Goal: Navigation & Orientation: Understand site structure

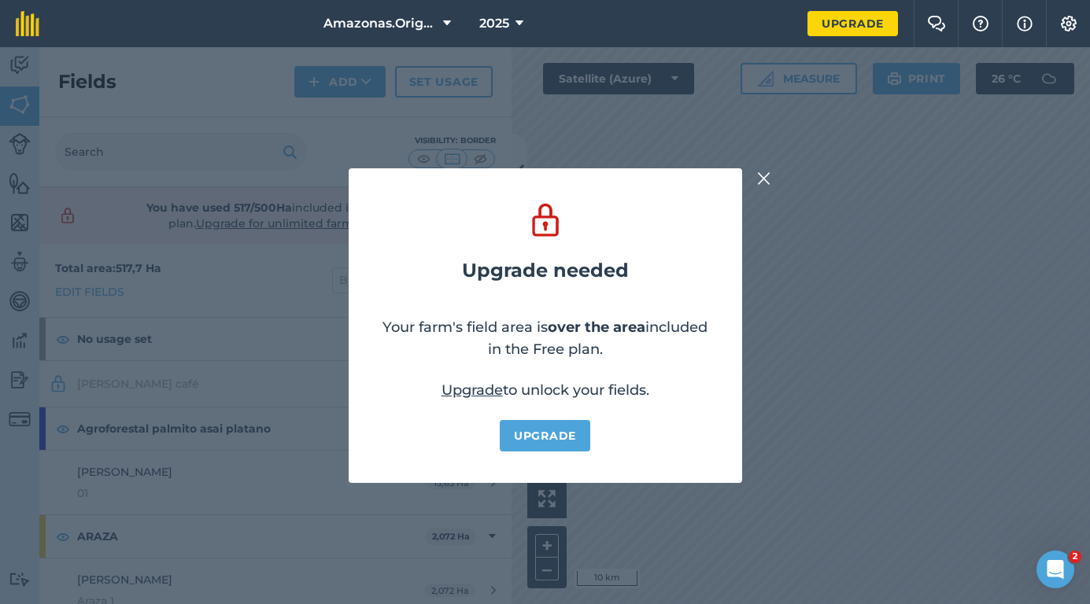
click at [764, 183] on img at bounding box center [764, 178] width 14 height 19
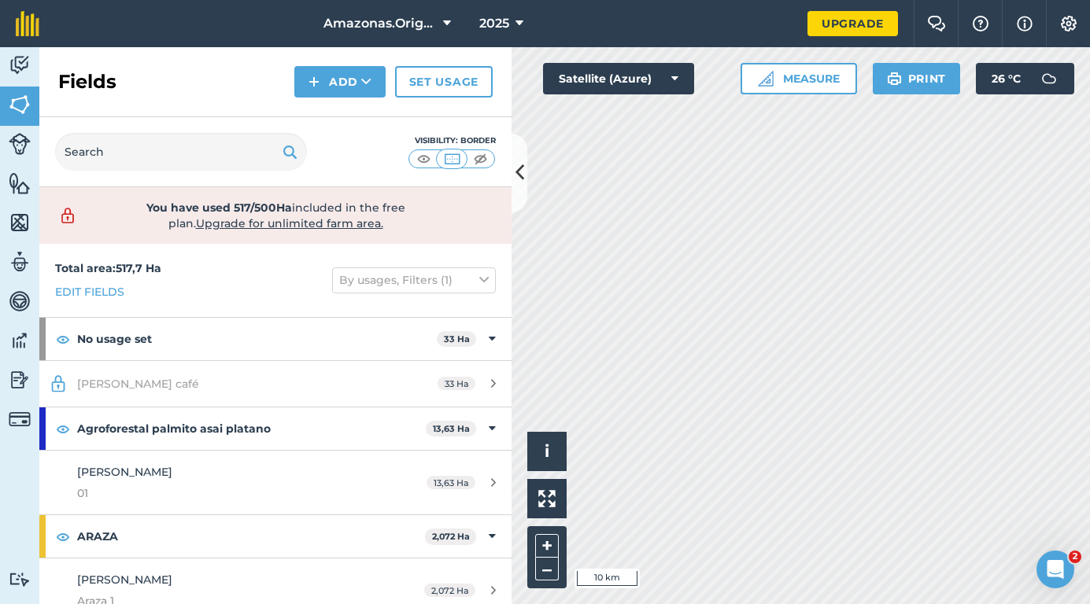
click at [515, 162] on icon at bounding box center [519, 173] width 9 height 28
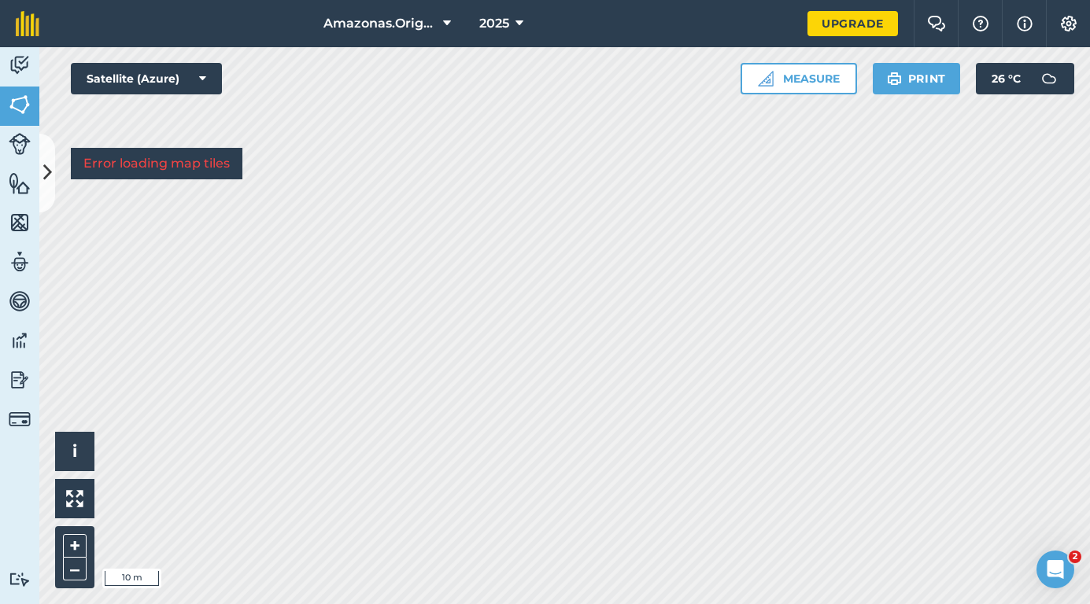
click at [1013, 13] on div "[GEOGRAPHIC_DATA]Origen 2025 Upgrade Farm Chat Help Info Settings Map printing …" at bounding box center [545, 302] width 1090 height 604
click at [17, 225] on img at bounding box center [20, 223] width 22 height 24
click at [50, 169] on icon at bounding box center [47, 173] width 9 height 28
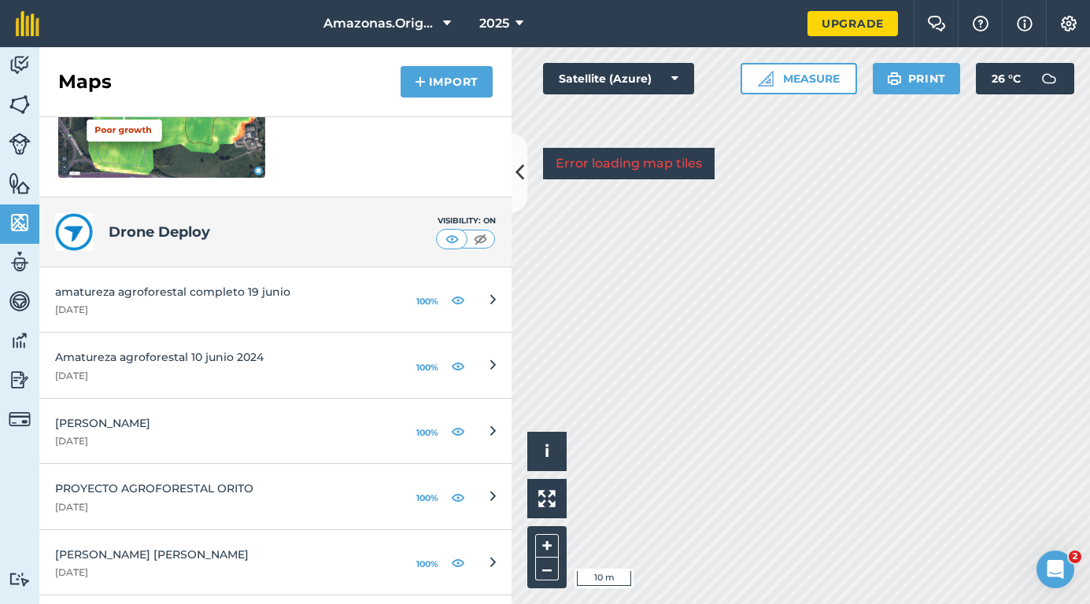
scroll to position [333, 0]
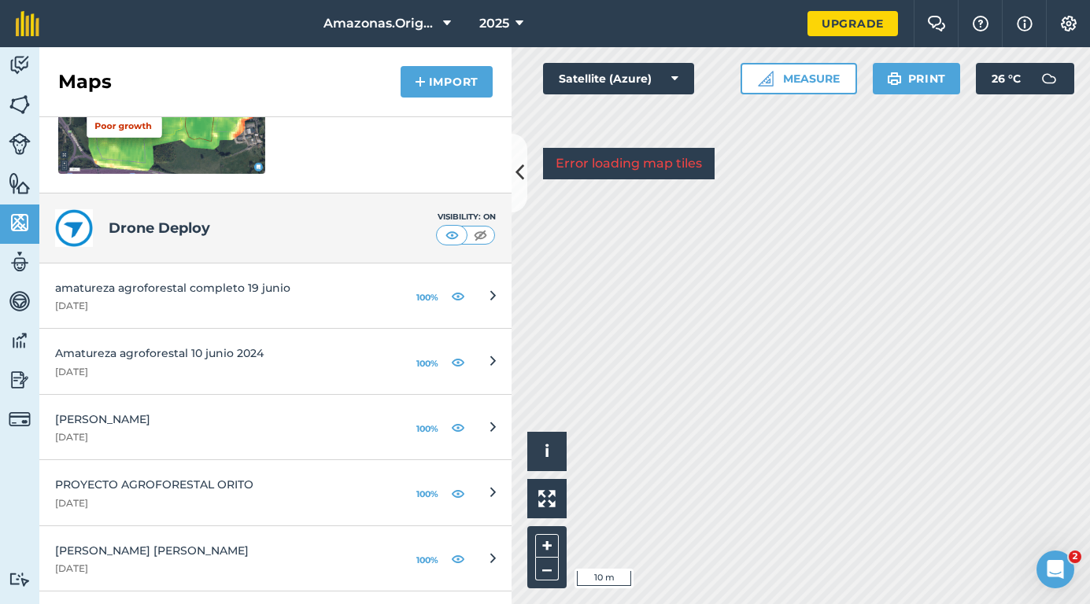
click at [460, 294] on img at bounding box center [458, 295] width 14 height 19
click at [458, 294] on img at bounding box center [458, 295] width 14 height 19
click at [521, 171] on icon at bounding box center [519, 173] width 9 height 28
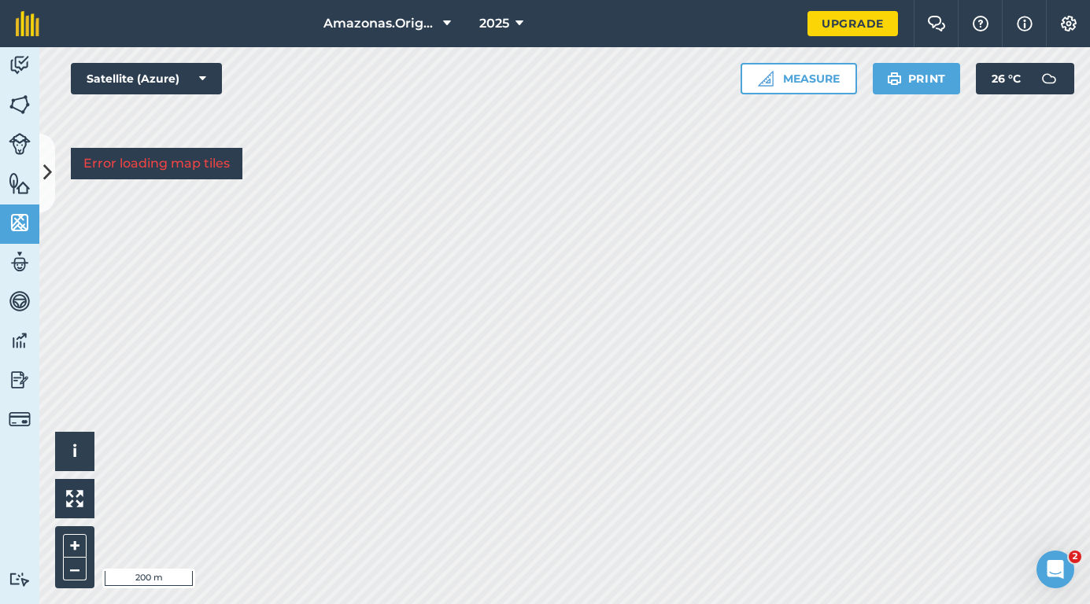
click at [17, 69] on img at bounding box center [20, 66] width 22 height 24
click at [27, 94] on img at bounding box center [20, 105] width 22 height 24
